Goal: Transaction & Acquisition: Purchase product/service

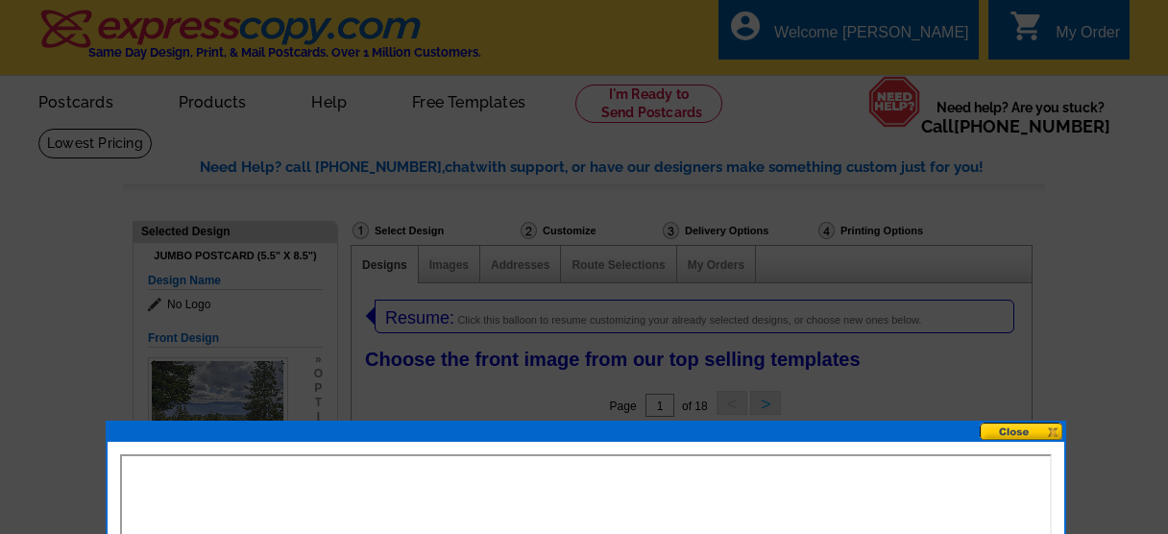
select select "971"
select select "1"
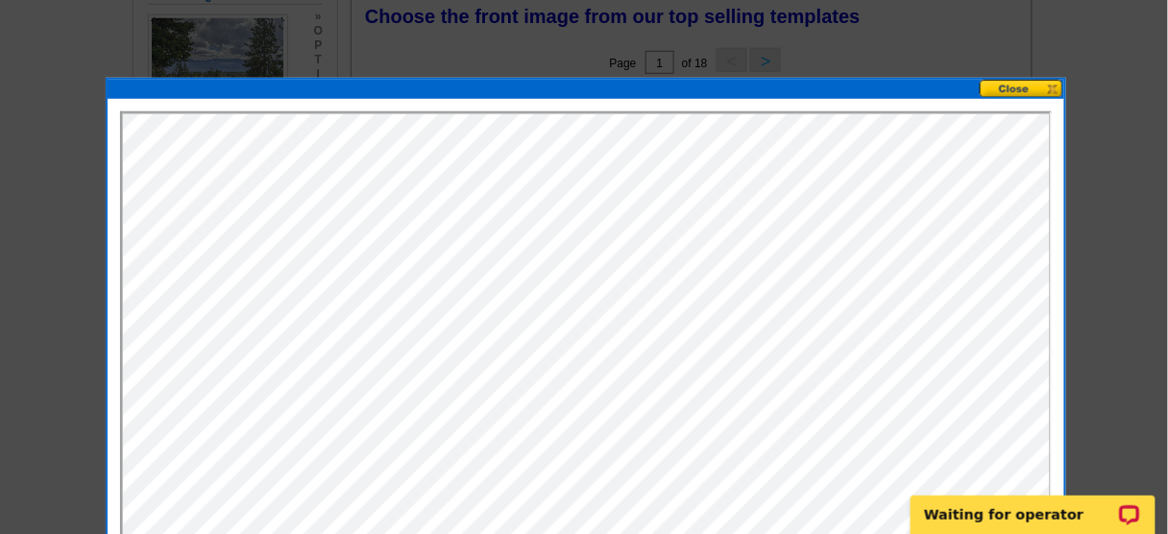
click at [1010, 87] on button at bounding box center [1022, 89] width 85 height 18
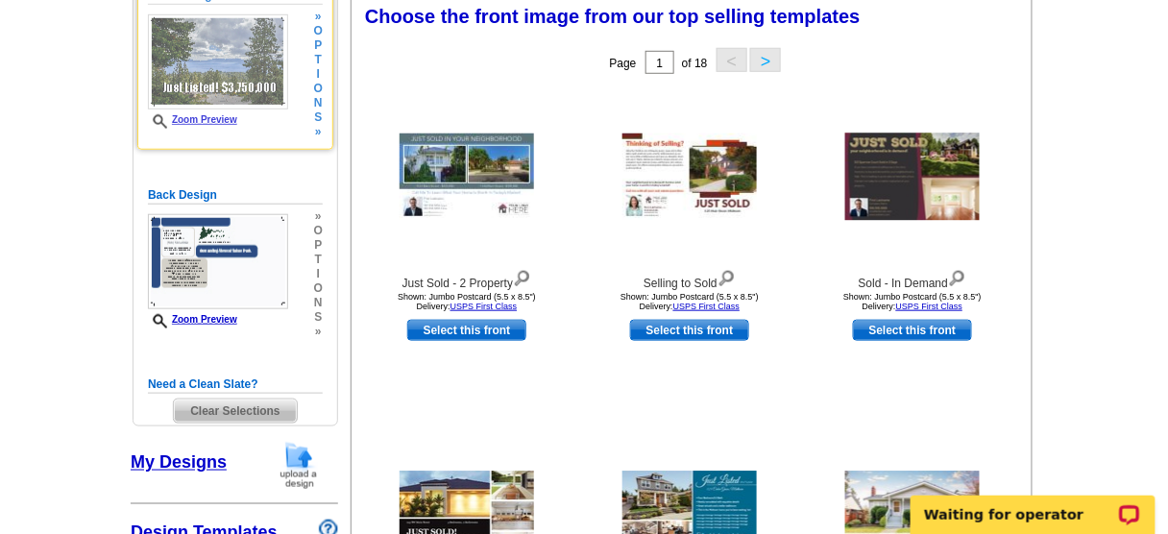
scroll to position [266, 0]
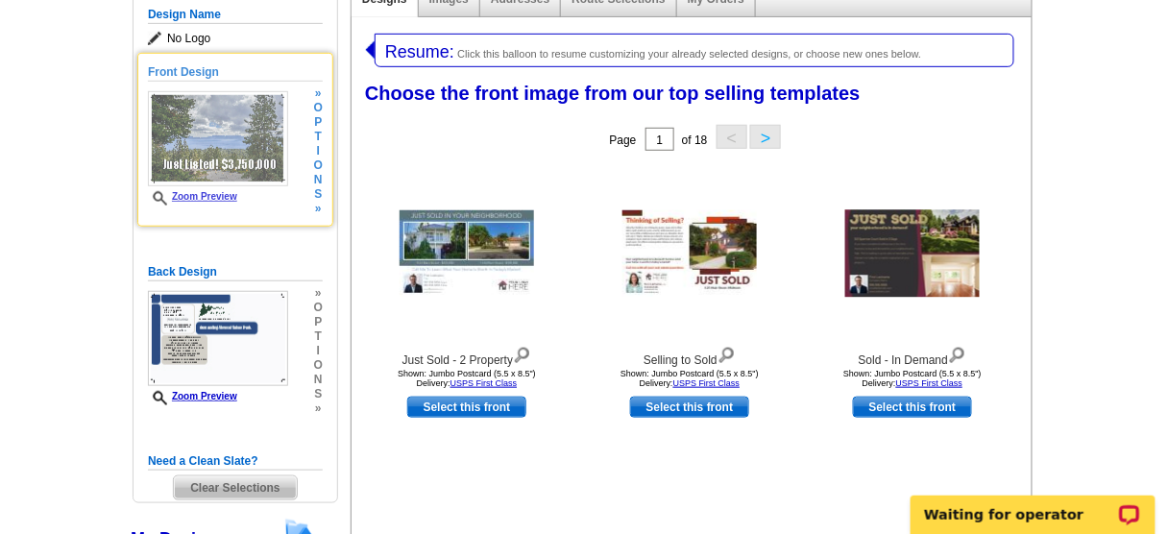
click at [316, 151] on span "i" at bounding box center [318, 151] width 9 height 14
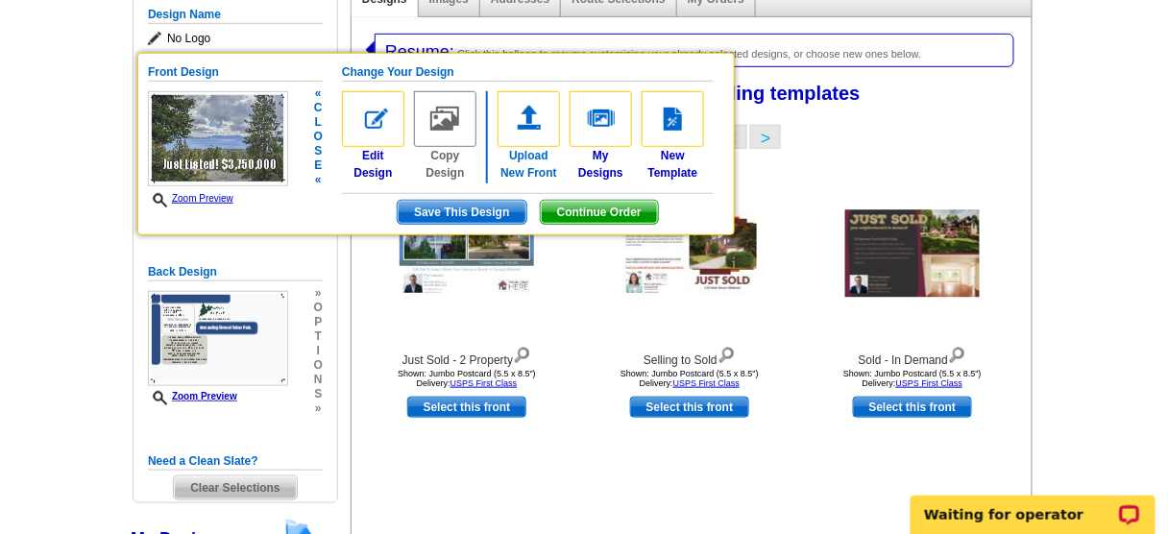
click at [524, 124] on img at bounding box center [529, 119] width 62 height 56
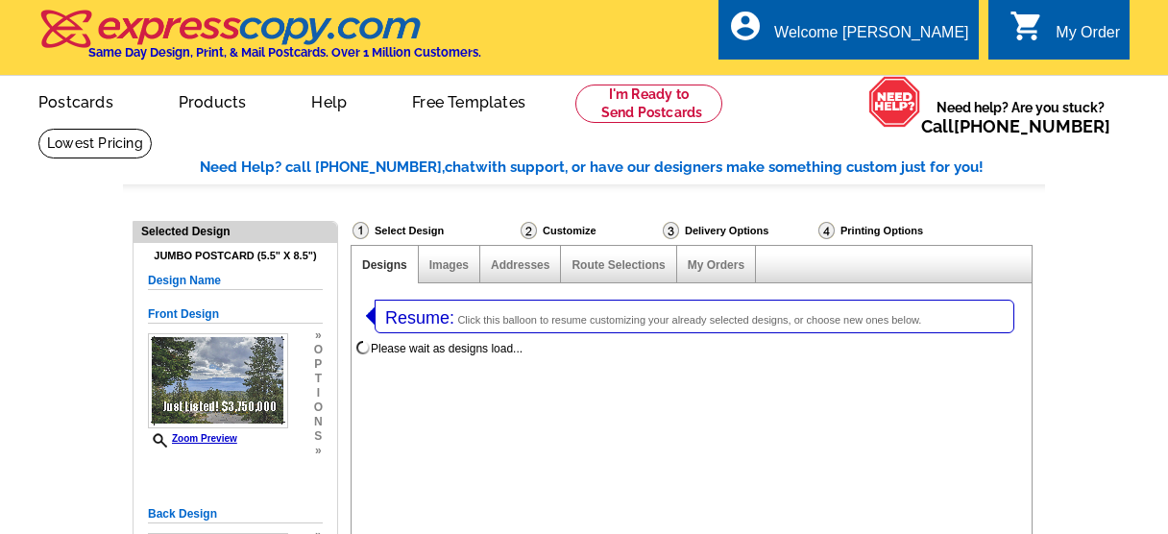
select select "1"
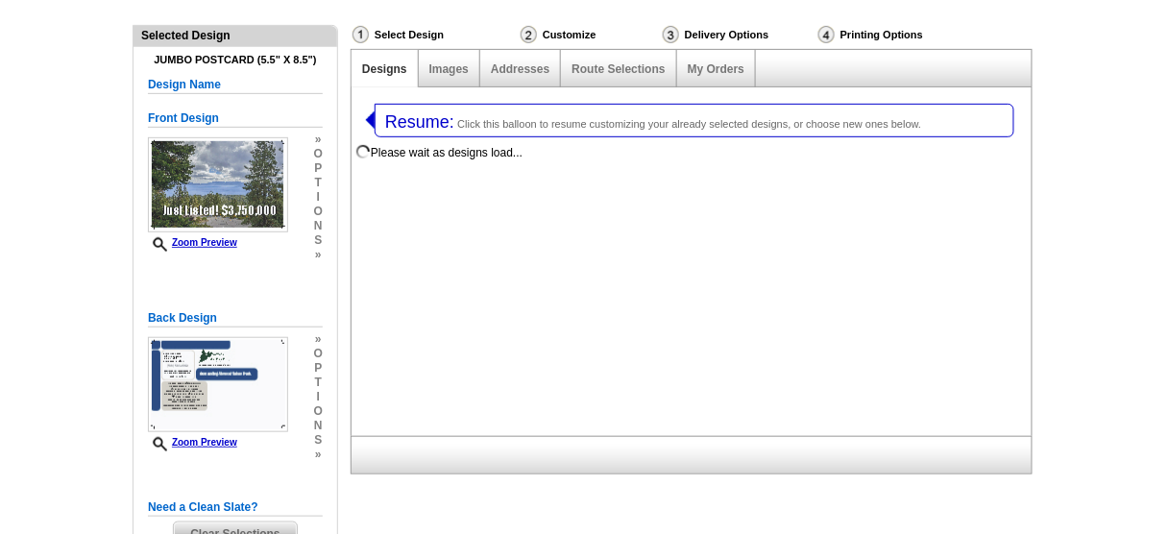
scroll to position [266, 0]
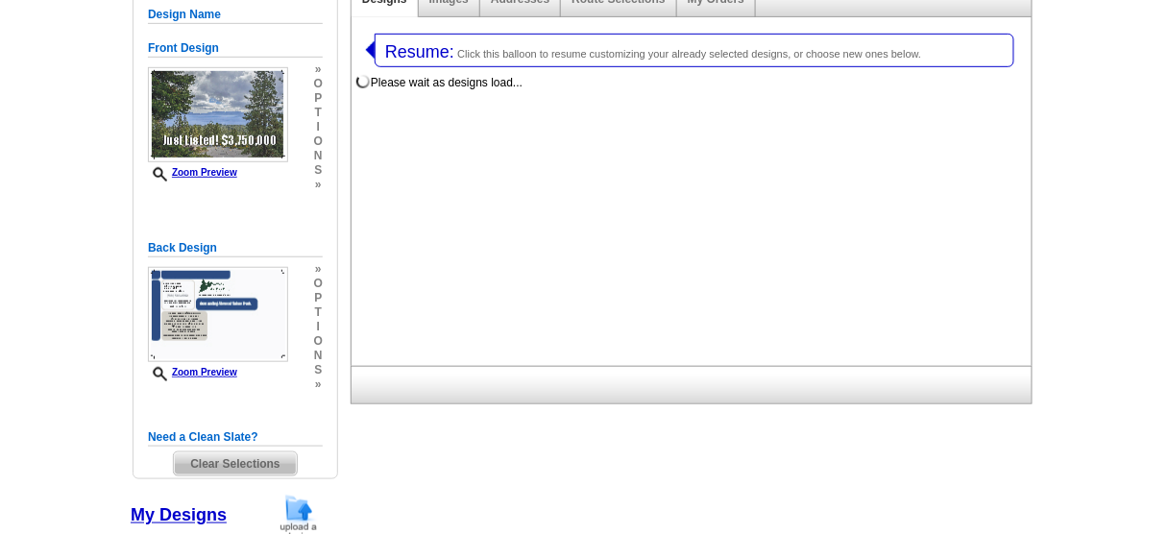
select select "971"
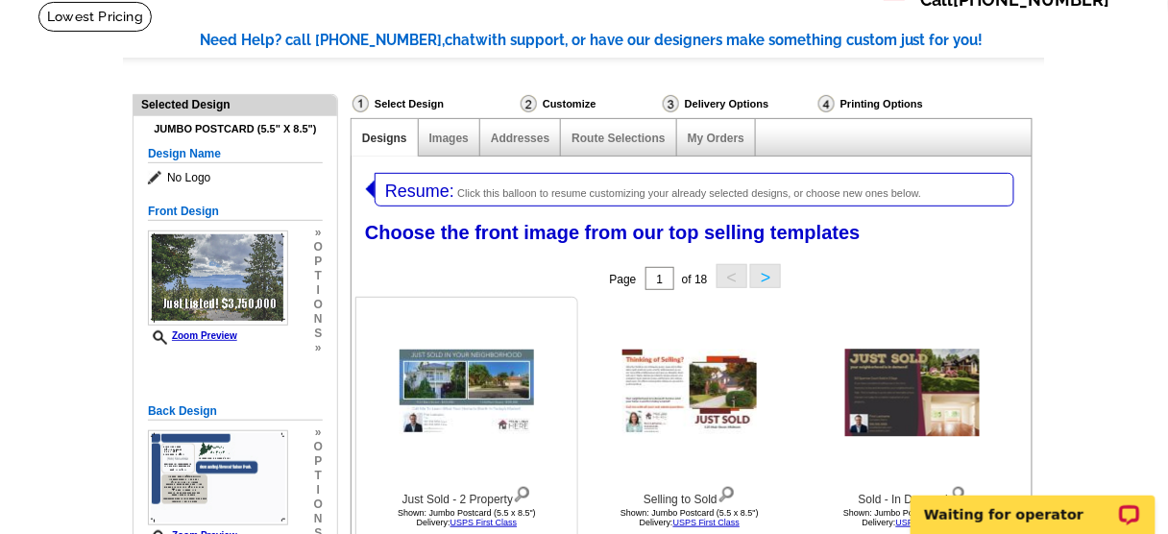
scroll to position [154, 0]
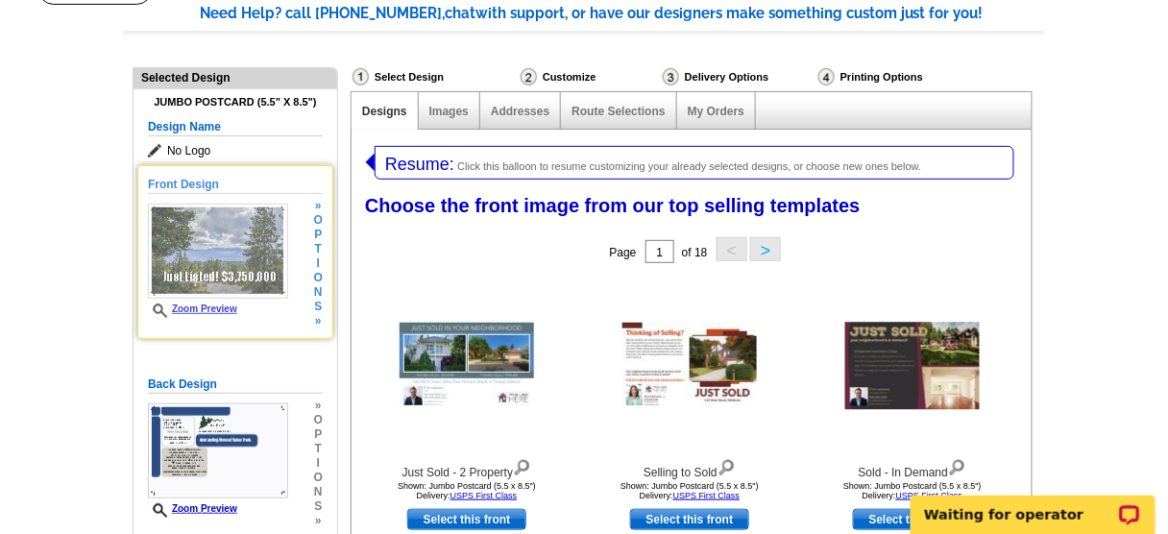
click at [232, 257] on img at bounding box center [218, 251] width 140 height 95
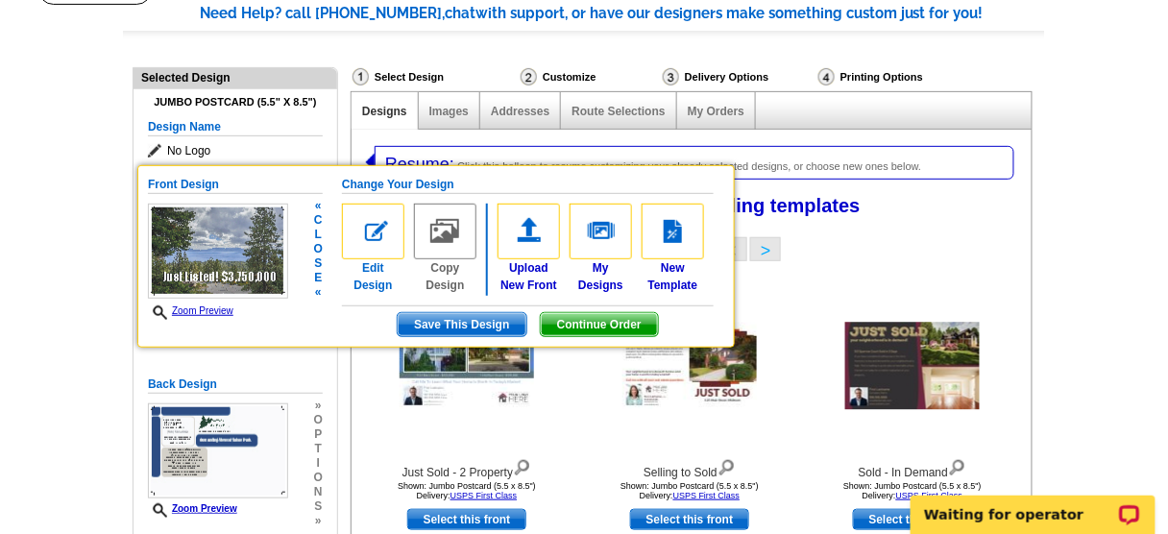
click at [383, 245] on img at bounding box center [373, 232] width 62 height 56
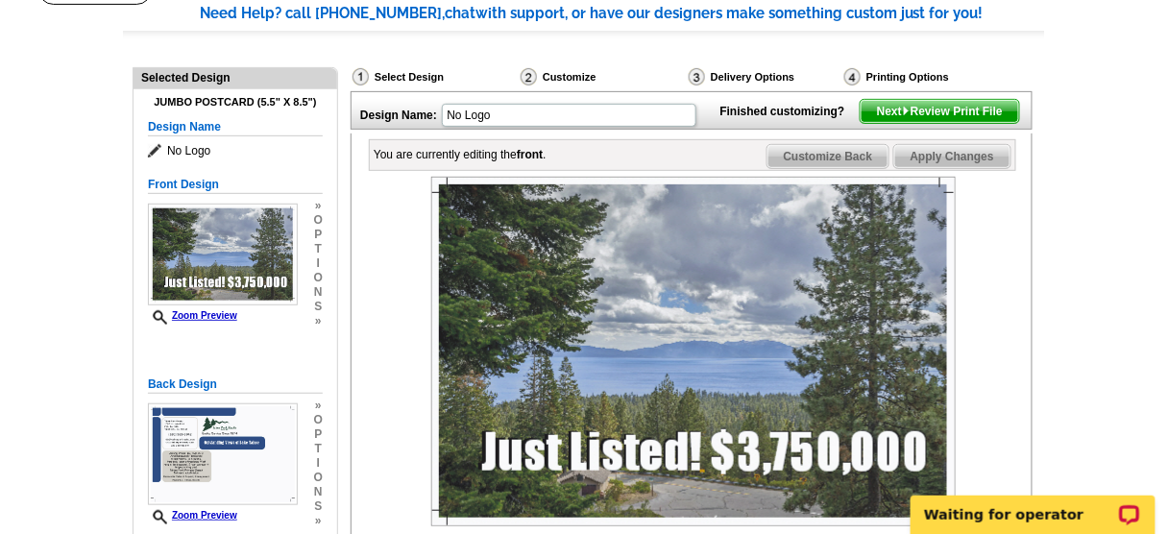
scroll to position [384, 0]
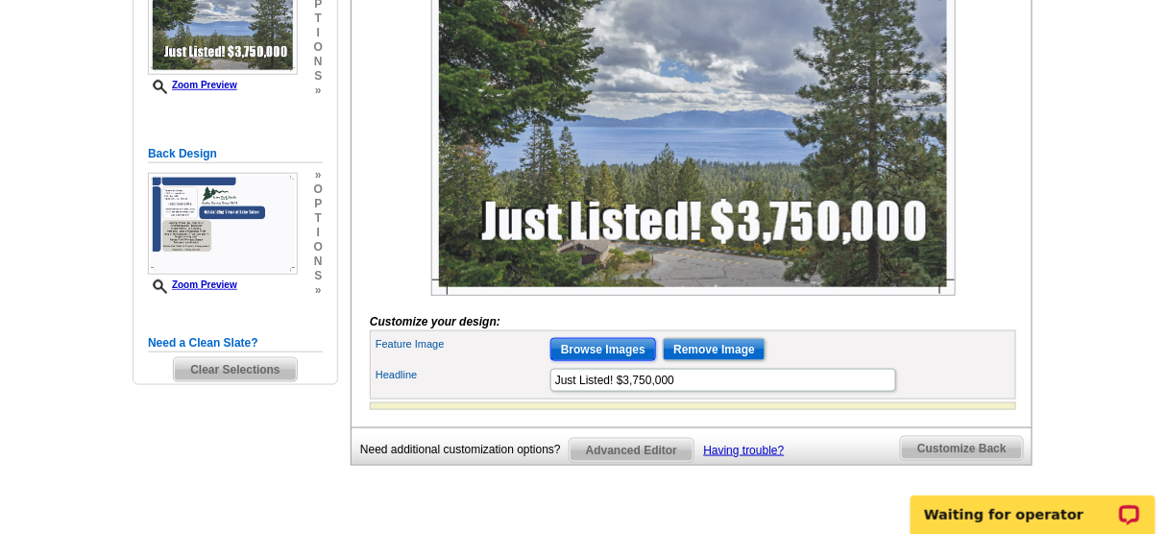
click at [593, 361] on input "Browse Images" at bounding box center [604, 349] width 106 height 23
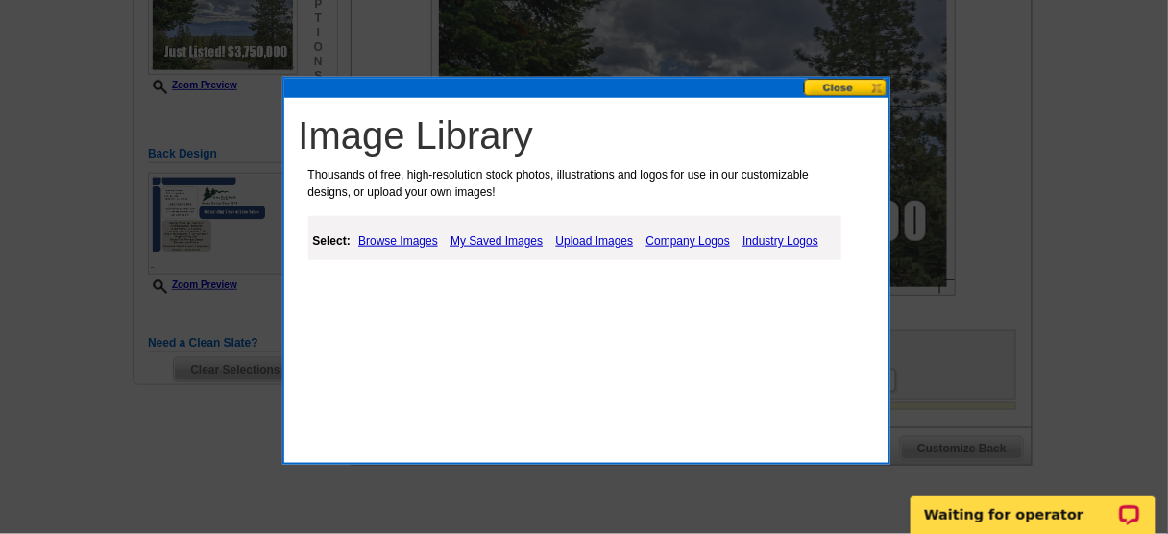
click at [398, 242] on link "Browse Images" at bounding box center [398, 241] width 89 height 23
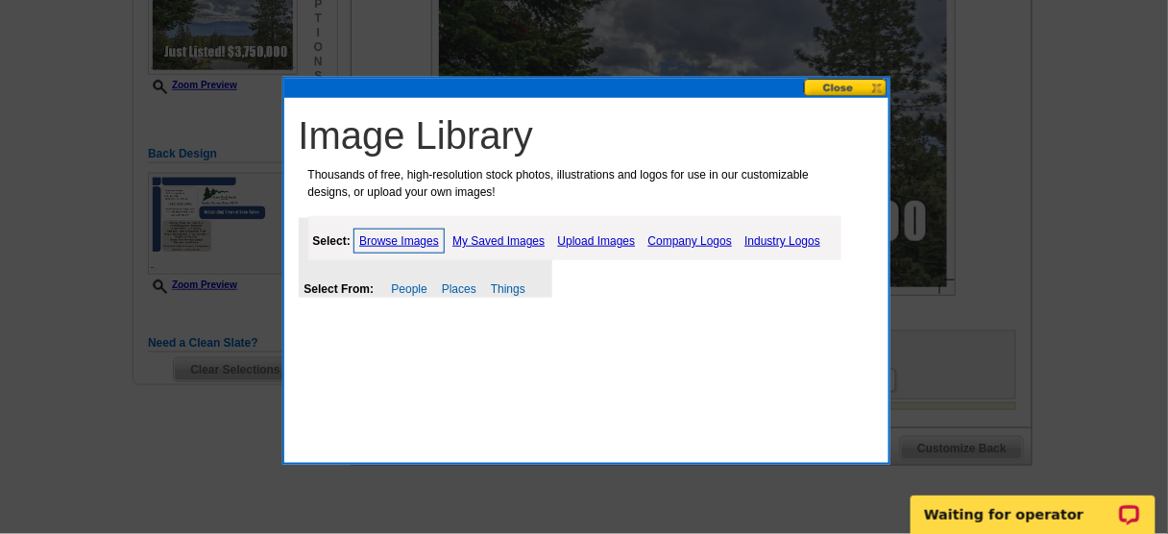
click at [396, 240] on link "Browse Images" at bounding box center [399, 241] width 91 height 25
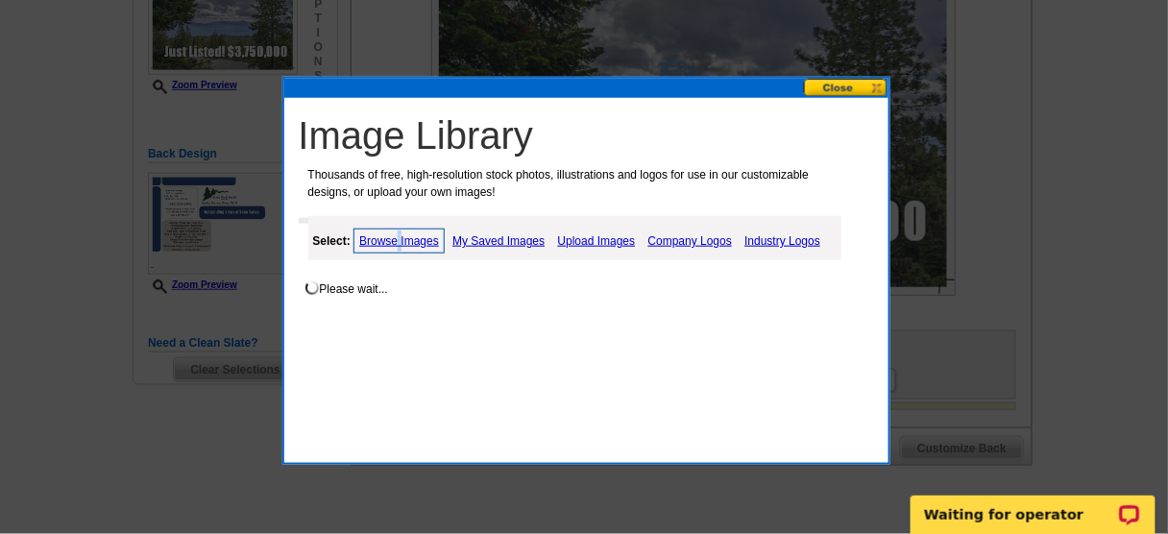
click at [396, 240] on link "Browse Images" at bounding box center [399, 241] width 91 height 25
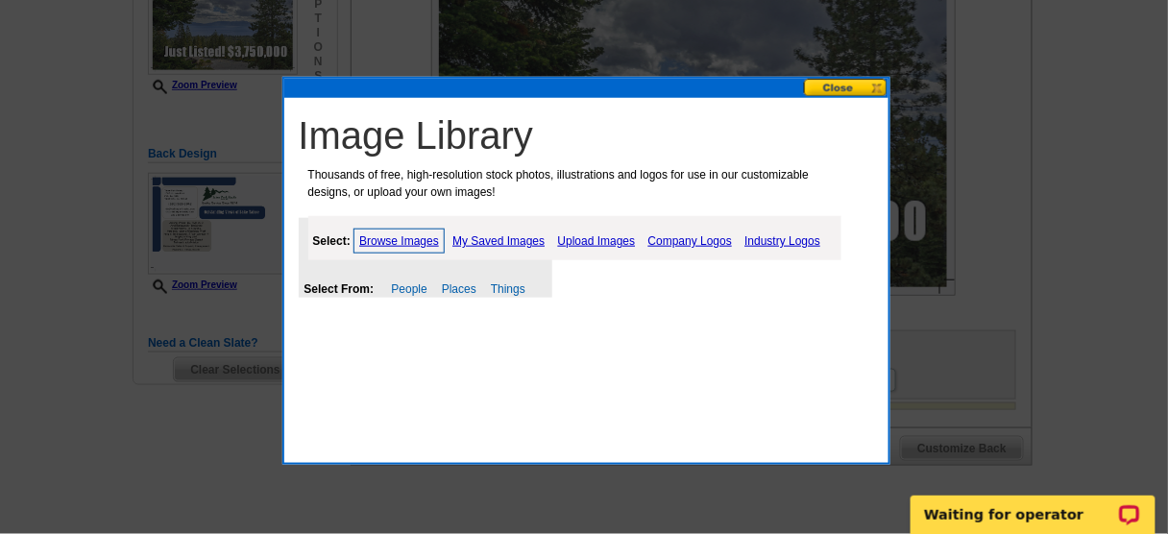
click at [365, 241] on link "Browse Images" at bounding box center [399, 241] width 91 height 25
click at [611, 245] on link "Upload Images" at bounding box center [596, 241] width 87 height 23
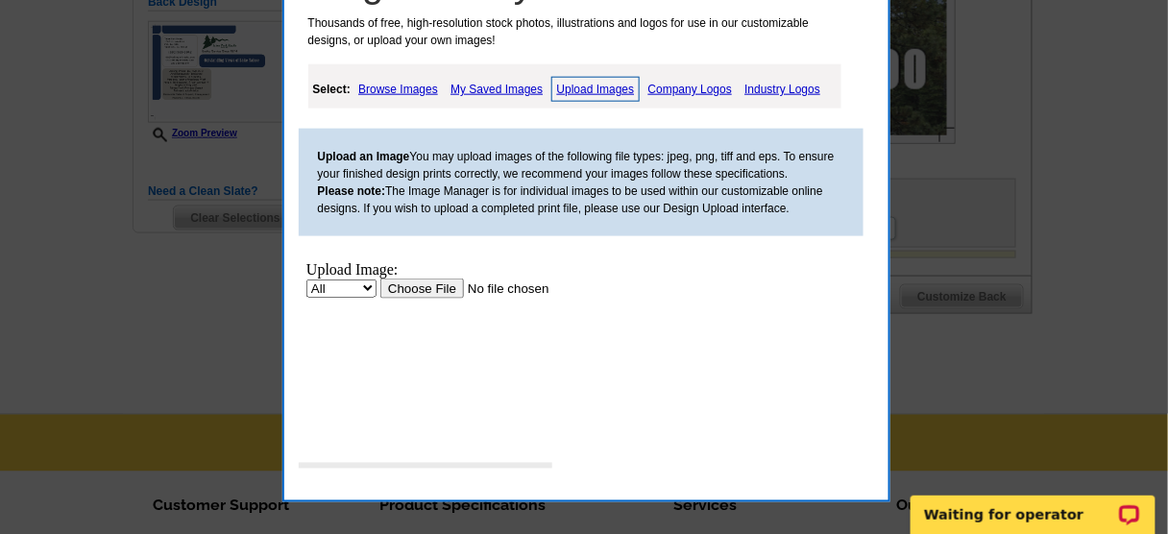
scroll to position [538, 0]
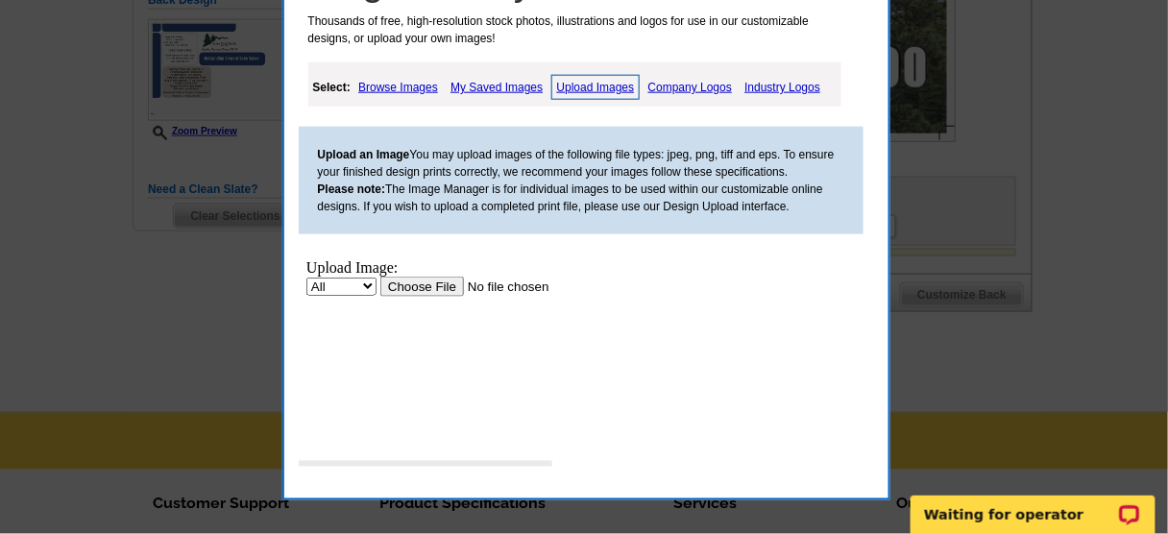
click at [417, 286] on input "file" at bounding box center [501, 286] width 243 height 20
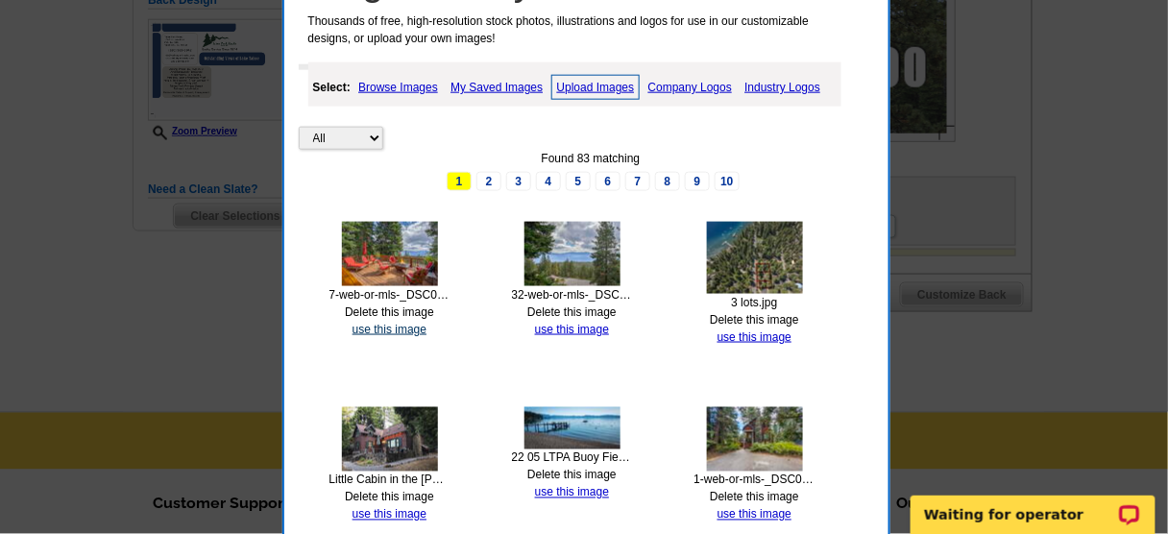
click at [388, 323] on link "use this image" at bounding box center [390, 329] width 74 height 13
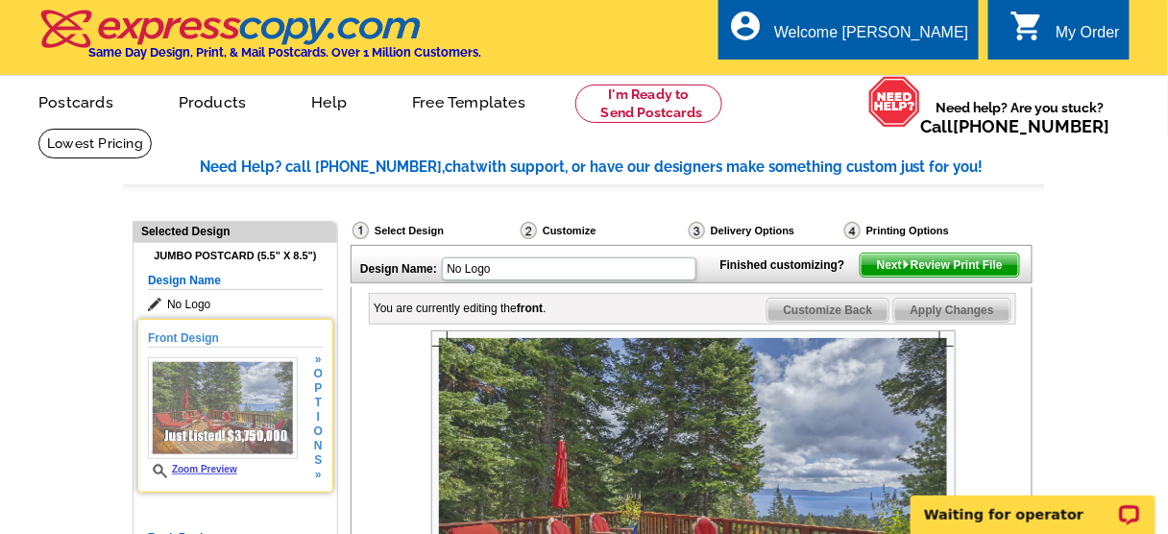
click at [251, 399] on img at bounding box center [223, 408] width 150 height 102
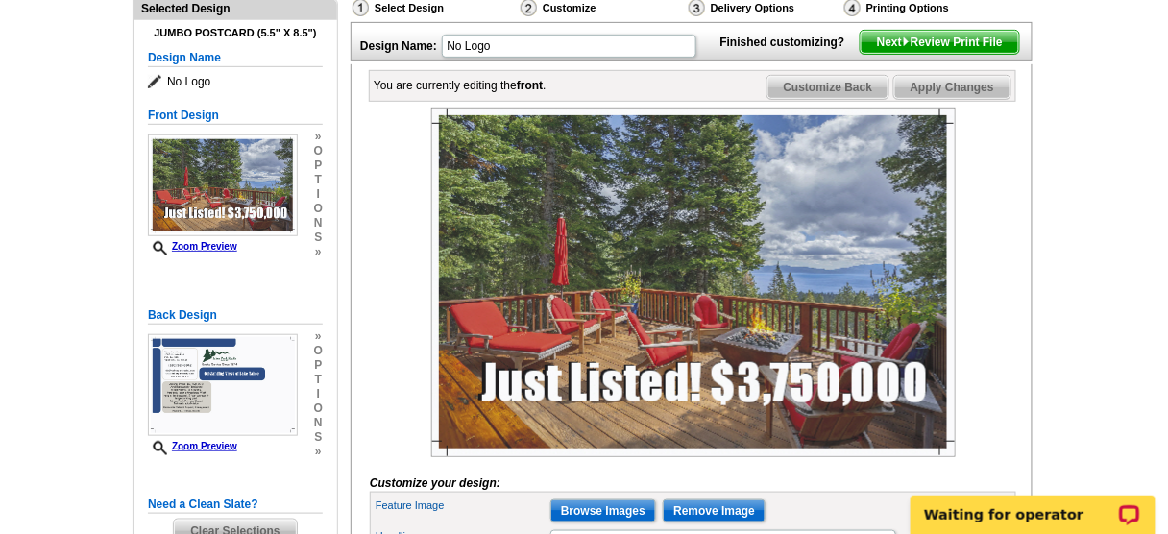
scroll to position [307, 0]
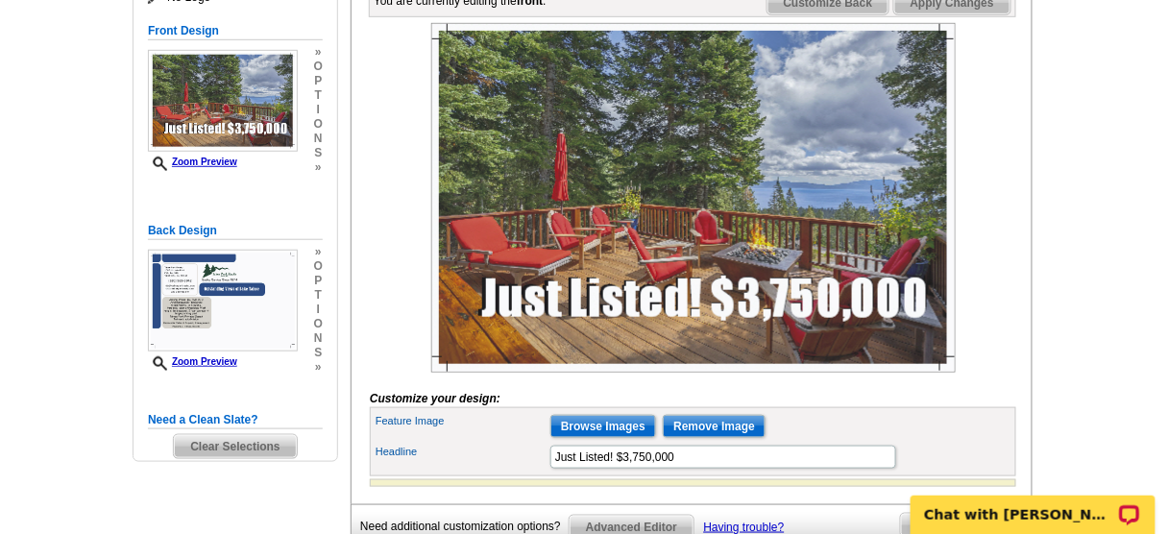
drag, startPoint x: 1047, startPoint y: 508, endPoint x: 1047, endPoint y: 291, distance: 217.2
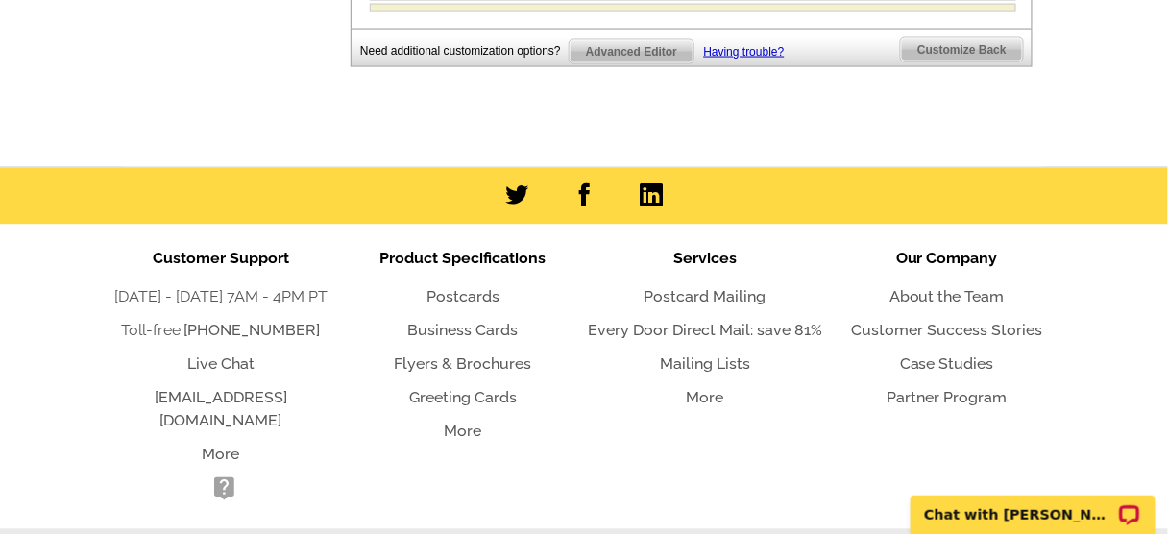
scroll to position [850, 0]
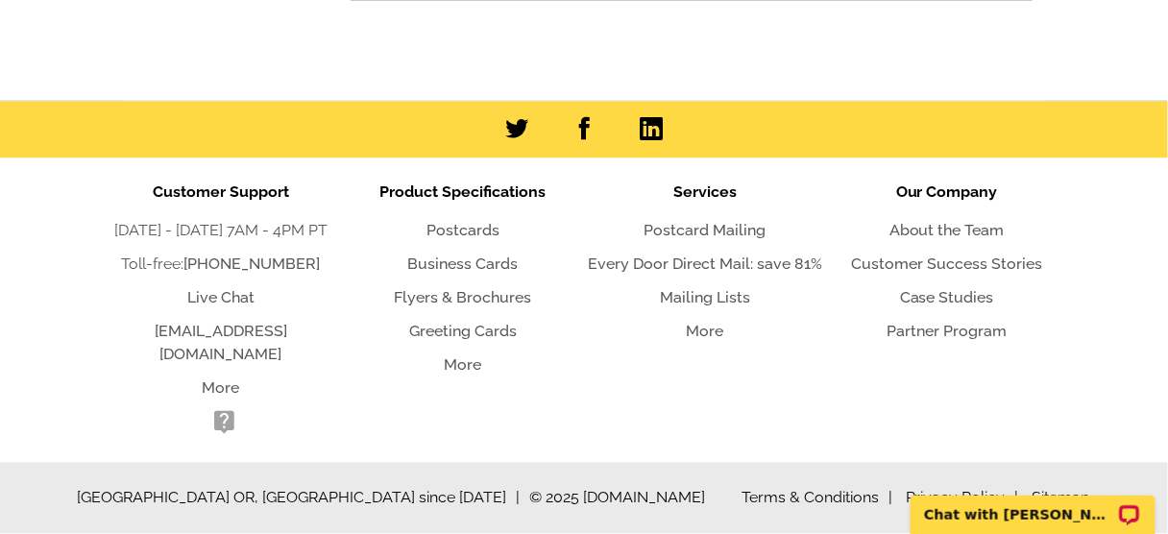
drag, startPoint x: 1037, startPoint y: 514, endPoint x: 1021, endPoint y: 362, distance: 152.7
click at [1122, 511] on icon "Open LiveChat chat widget" at bounding box center [1129, 513] width 14 height 10
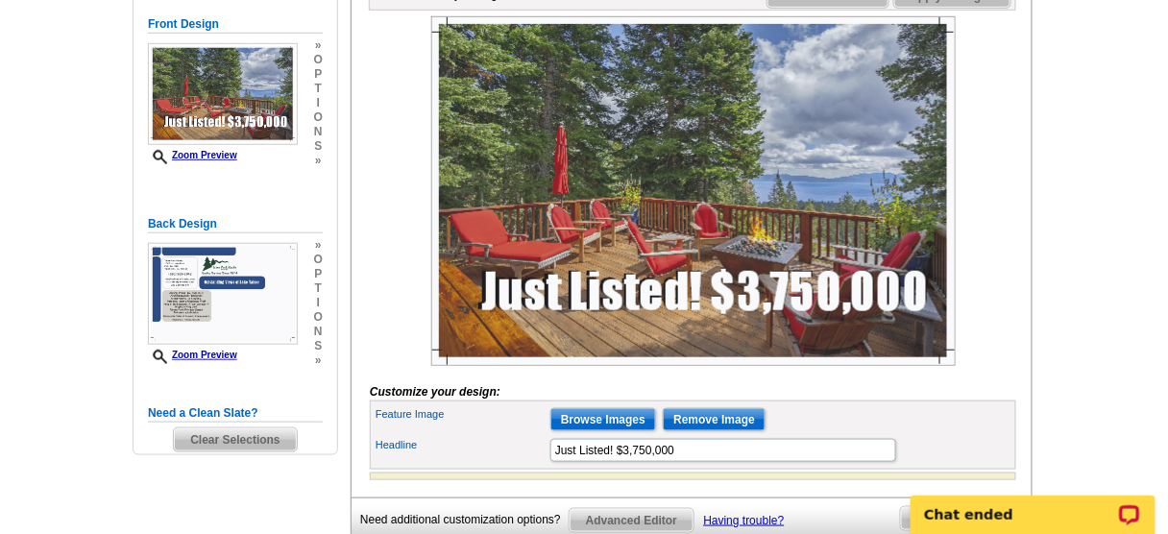
scroll to position [312, 0]
